Goal: Book appointment/travel/reservation

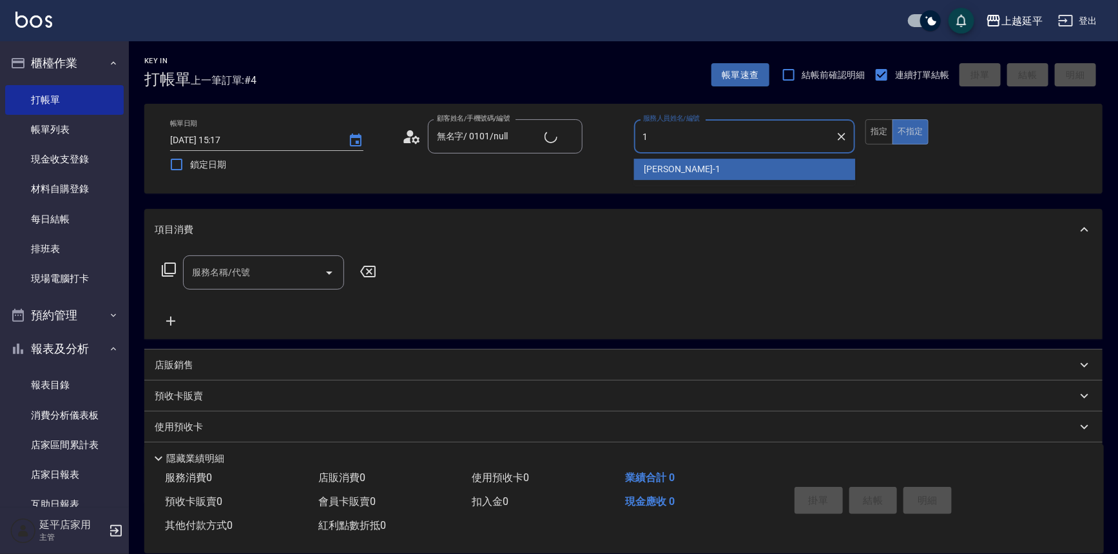
click at [655, 171] on span "[PERSON_NAME]-1" at bounding box center [682, 169] width 76 height 14
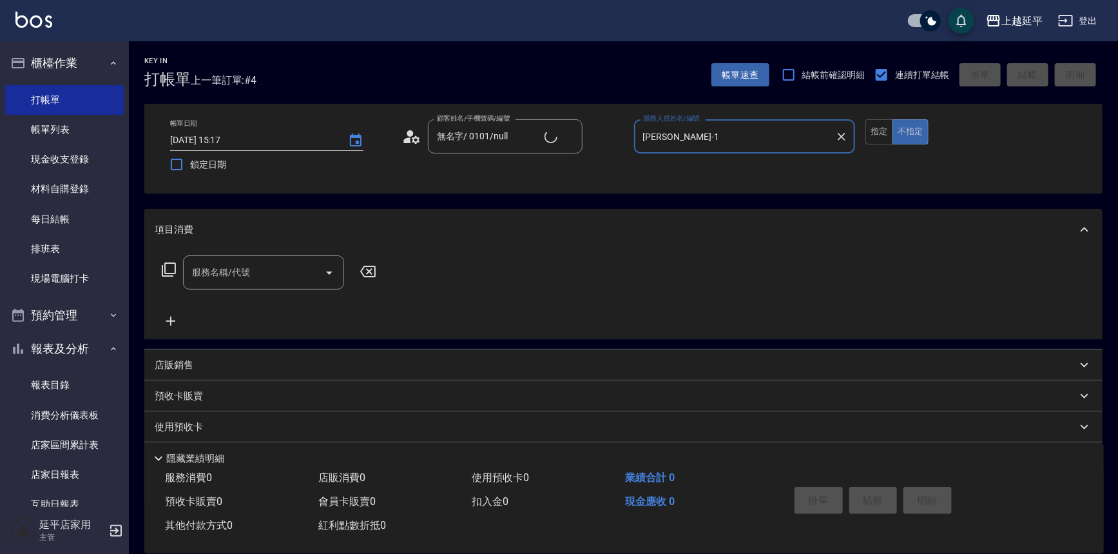
click at [334, 271] on icon "Open" at bounding box center [329, 272] width 15 height 15
type input "[PERSON_NAME]-1"
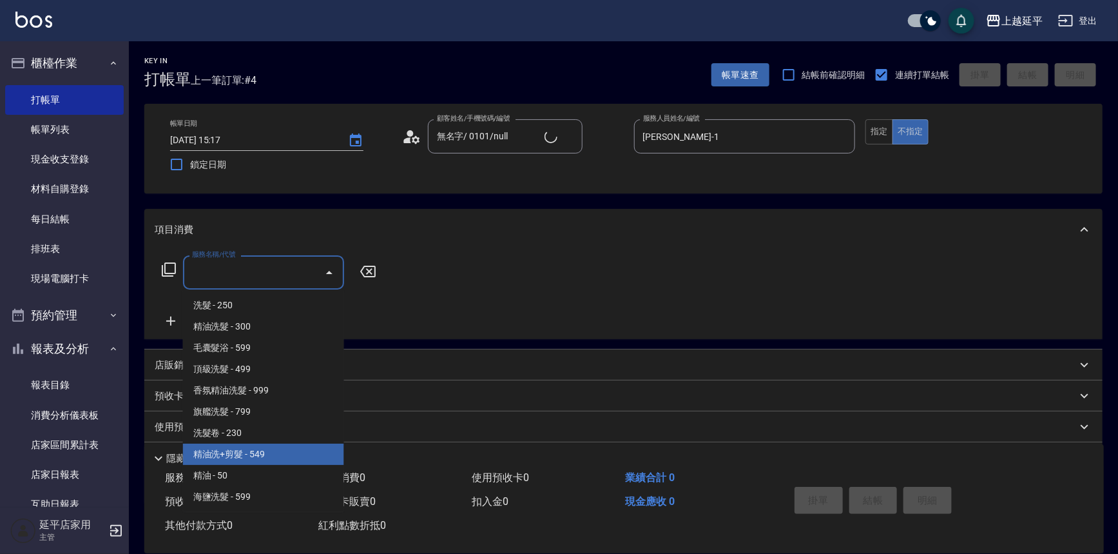
click at [300, 454] on span "精油洗+剪髮 - 549" at bounding box center [263, 453] width 161 height 21
type input "精油洗+剪髮(108)"
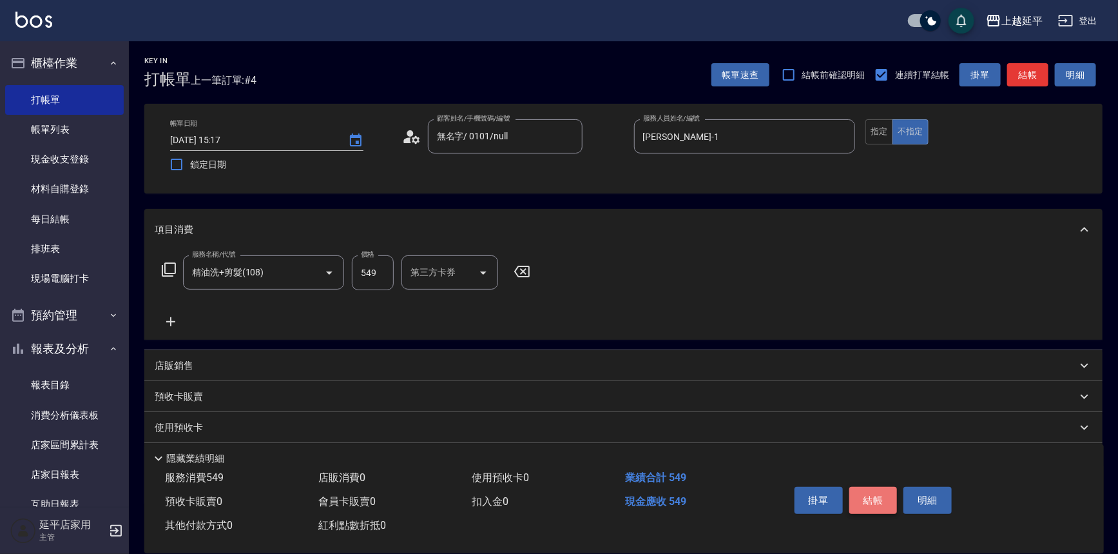
click at [864, 503] on button "結帳" at bounding box center [873, 500] width 48 height 27
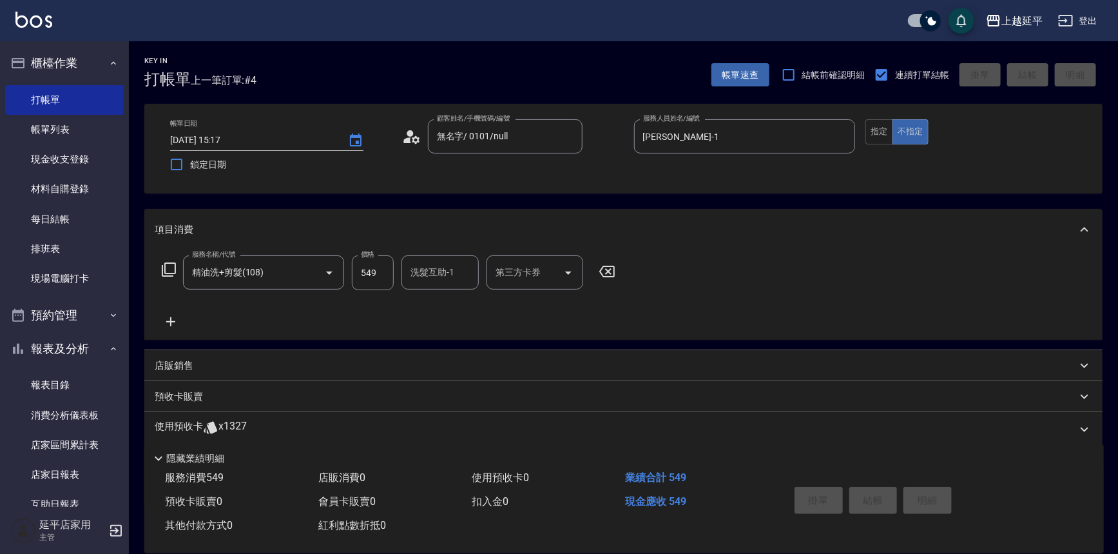
type input "[DATE] 16:40"
